Goal: Navigation & Orientation: Find specific page/section

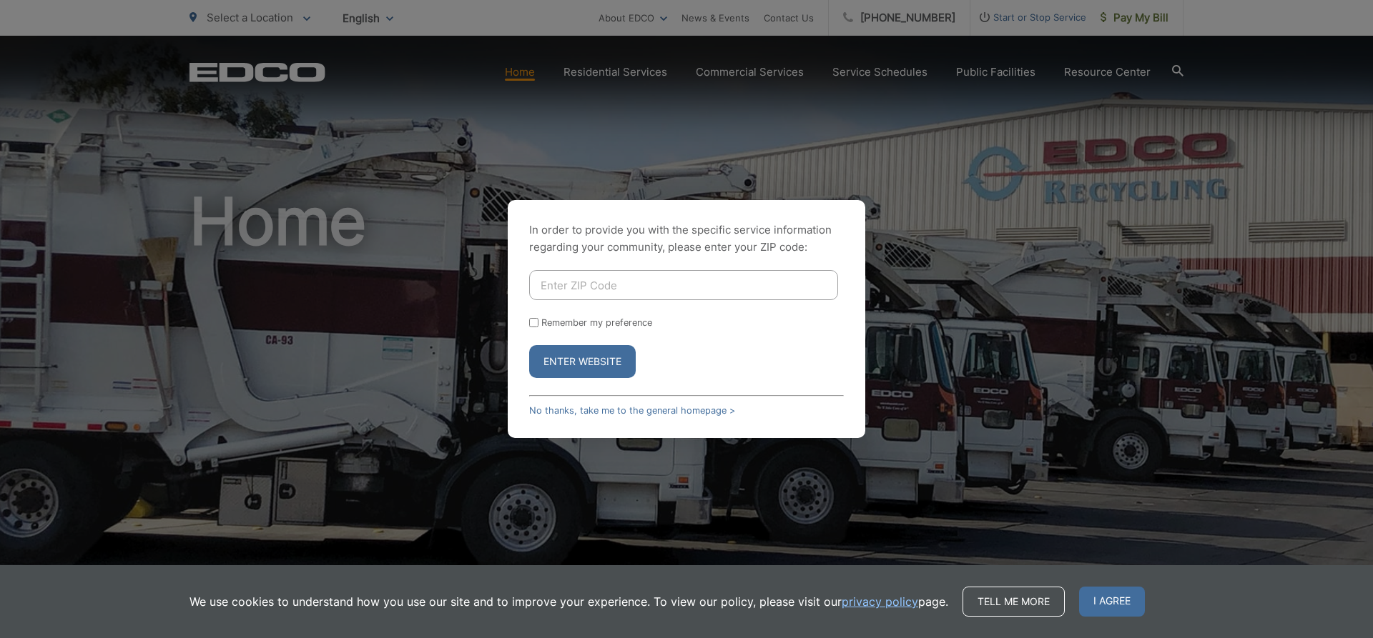
click at [576, 287] on input "Enter ZIP Code" at bounding box center [683, 285] width 309 height 30
type input "91941"
click at [531, 323] on input "Remember my preference" at bounding box center [533, 322] width 9 height 9
checkbox input "true"
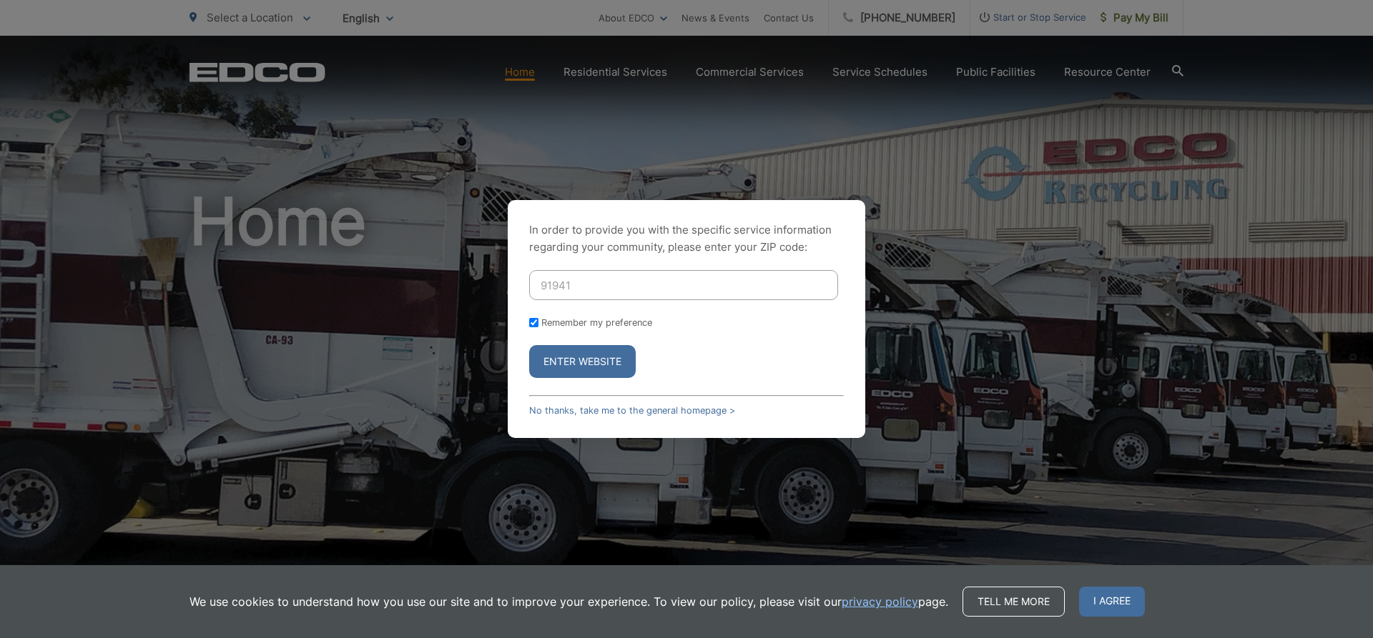
click at [581, 363] on button "Enter Website" at bounding box center [582, 361] width 107 height 33
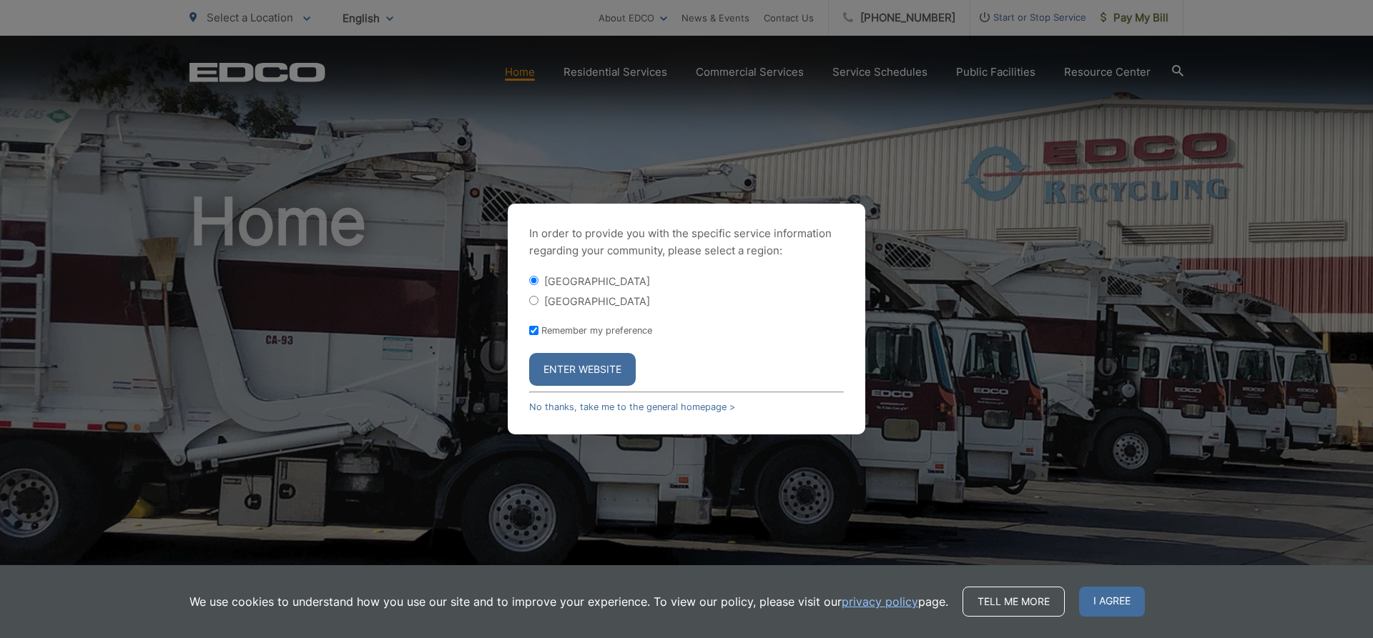
click at [611, 370] on button "Enter Website" at bounding box center [582, 369] width 107 height 33
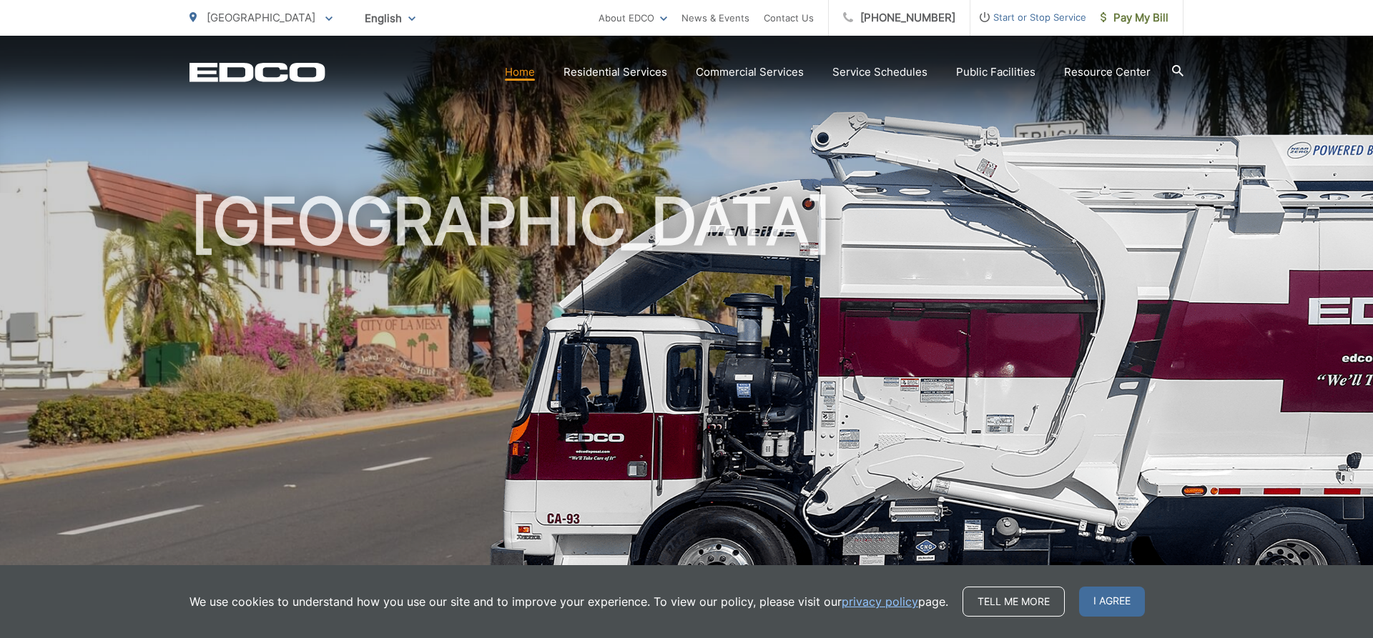
click at [325, 22] on span at bounding box center [328, 17] width 7 height 17
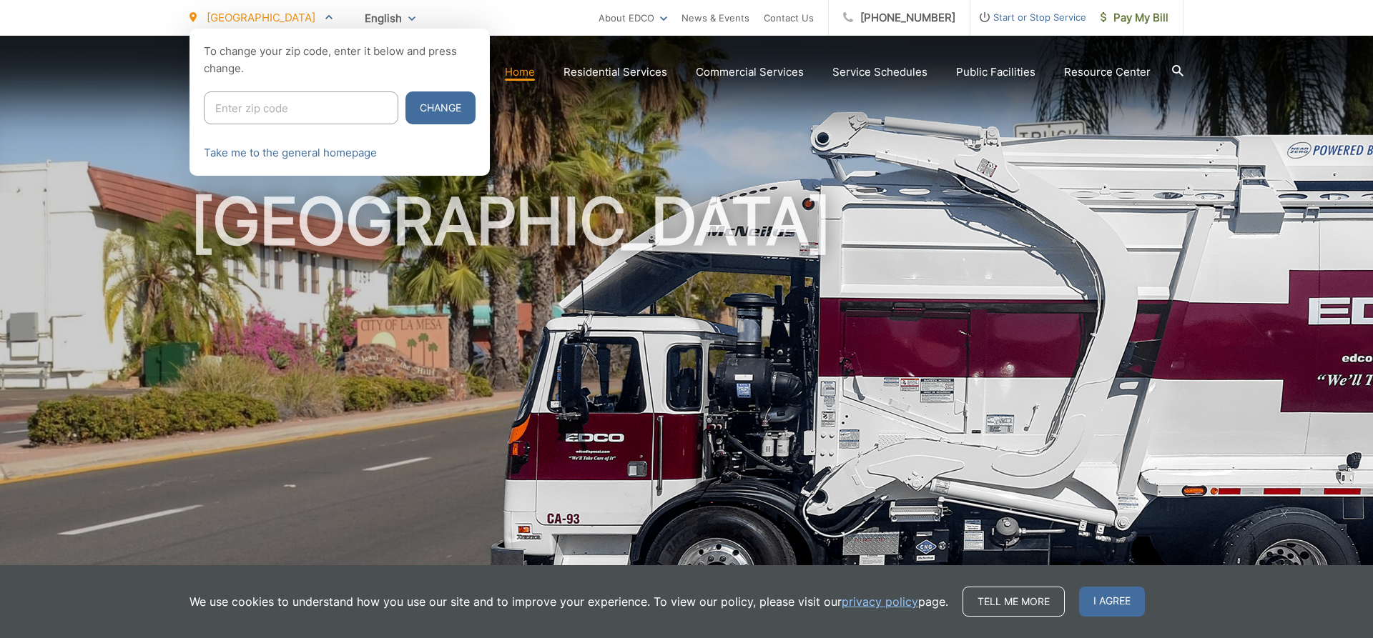
click at [325, 22] on span at bounding box center [328, 17] width 7 height 17
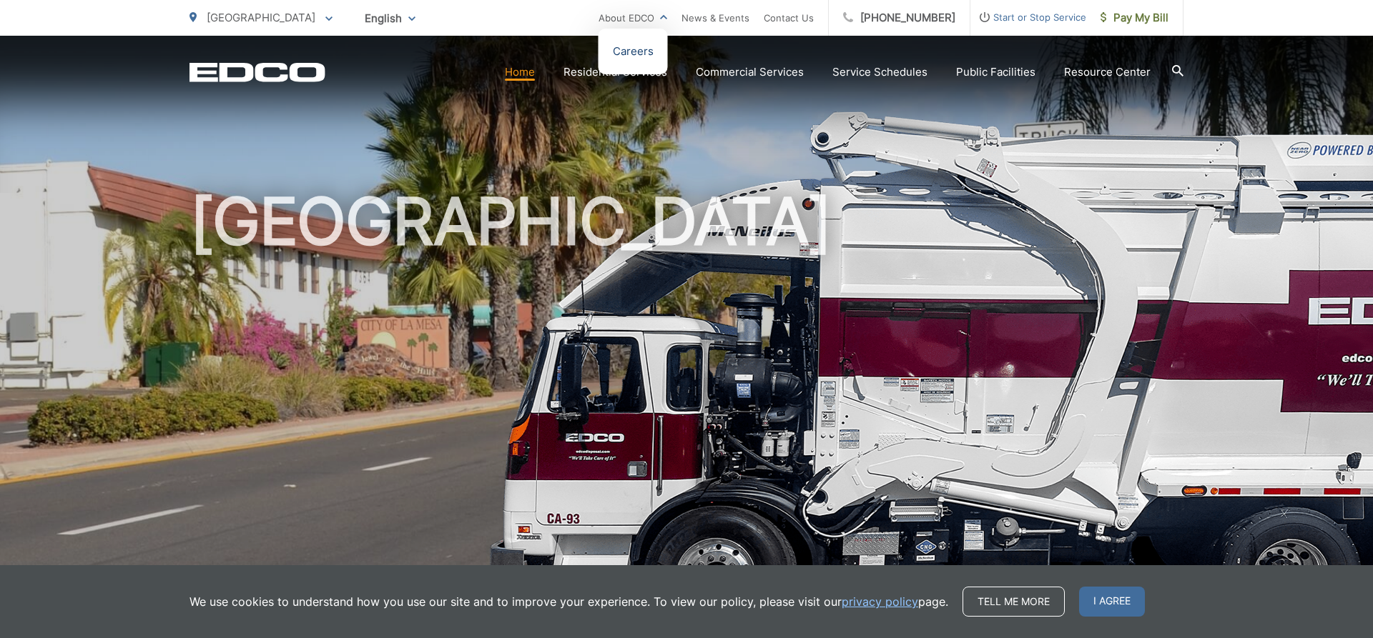
click at [651, 49] on link "Careers" at bounding box center [633, 51] width 41 height 17
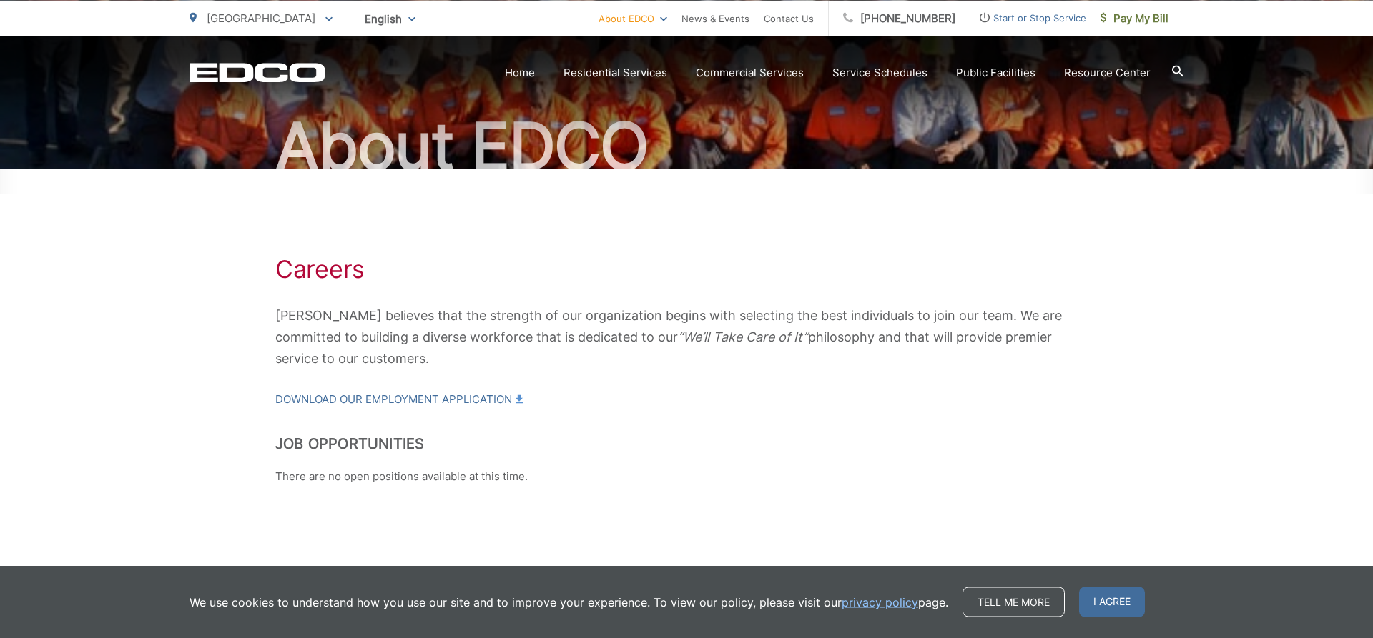
scroll to position [138, 0]
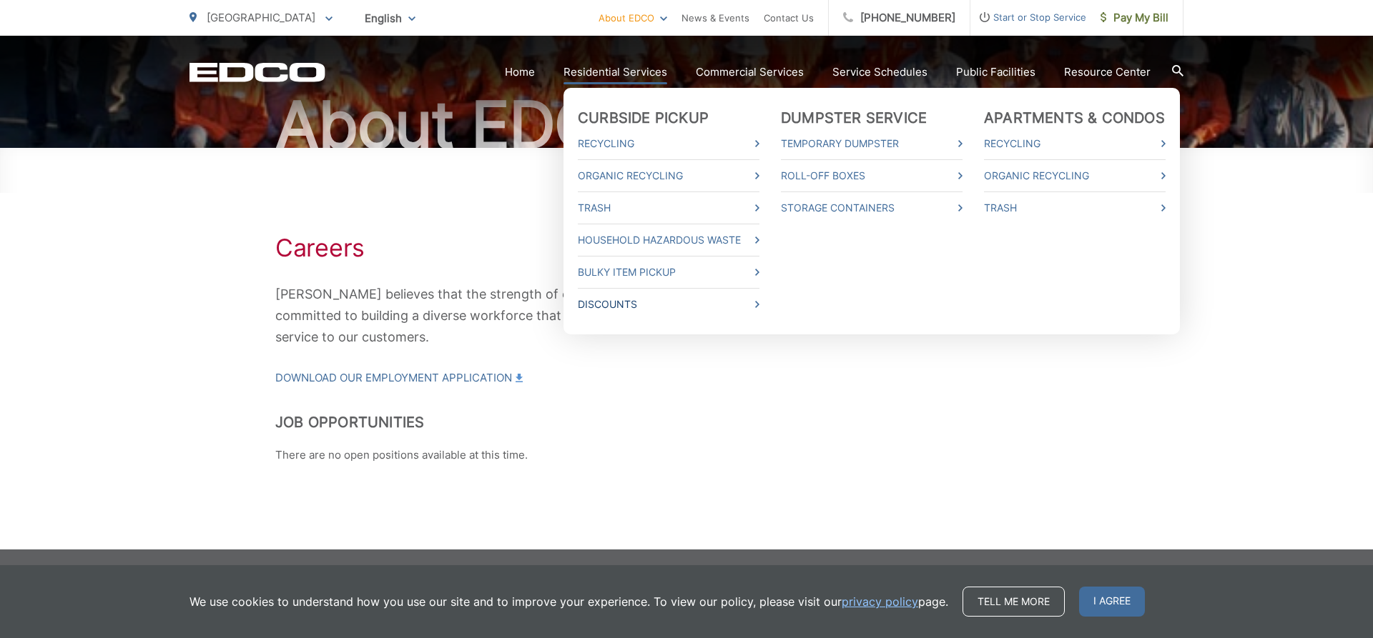
click at [631, 302] on link "Discounts" at bounding box center [669, 304] width 182 height 17
